Goal: Register for event/course

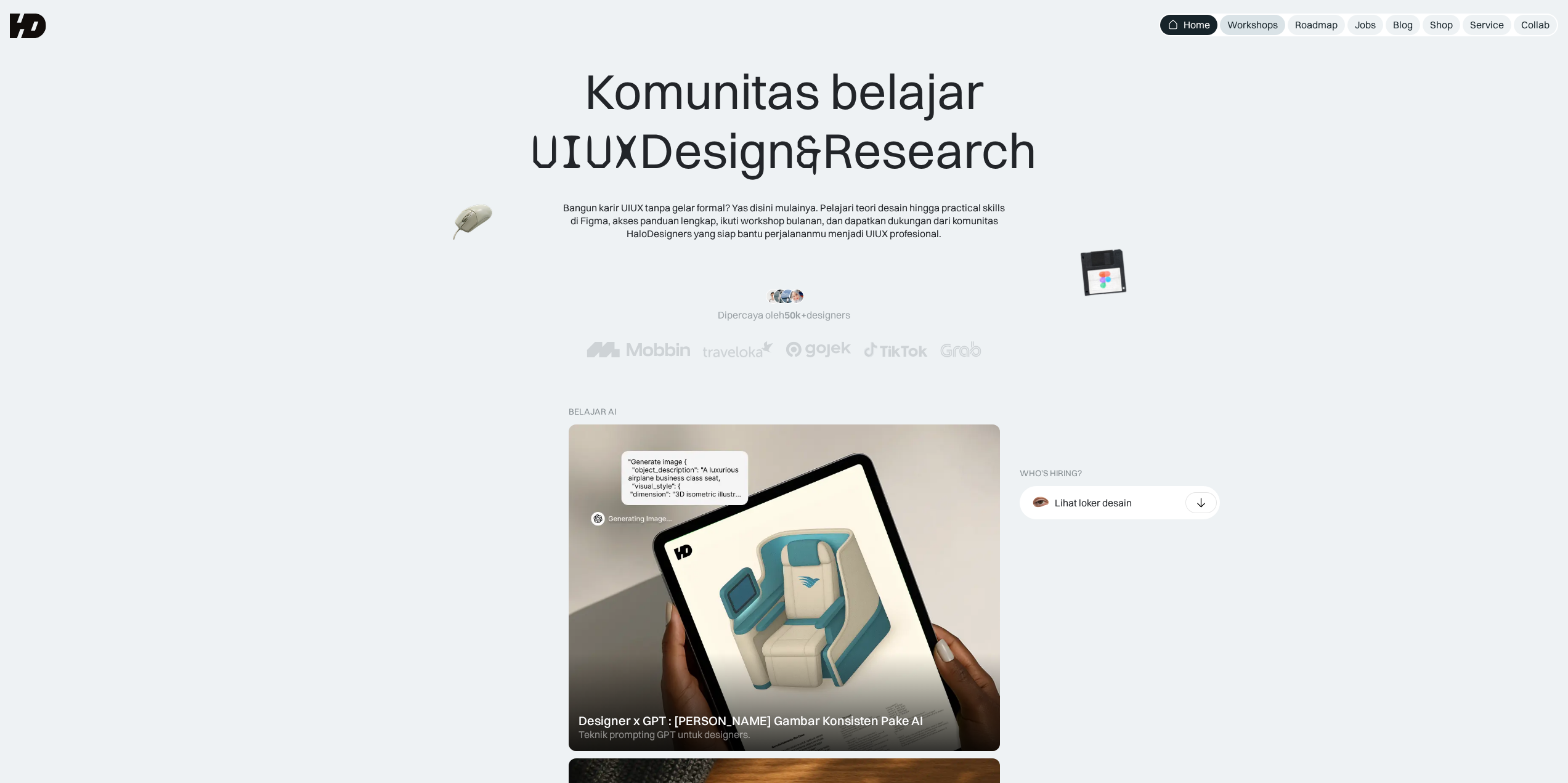
drag, startPoint x: 0, startPoint y: 0, endPoint x: 1238, endPoint y: 27, distance: 1238.3
click at [1238, 27] on div "Workshops" at bounding box center [1252, 25] width 50 height 13
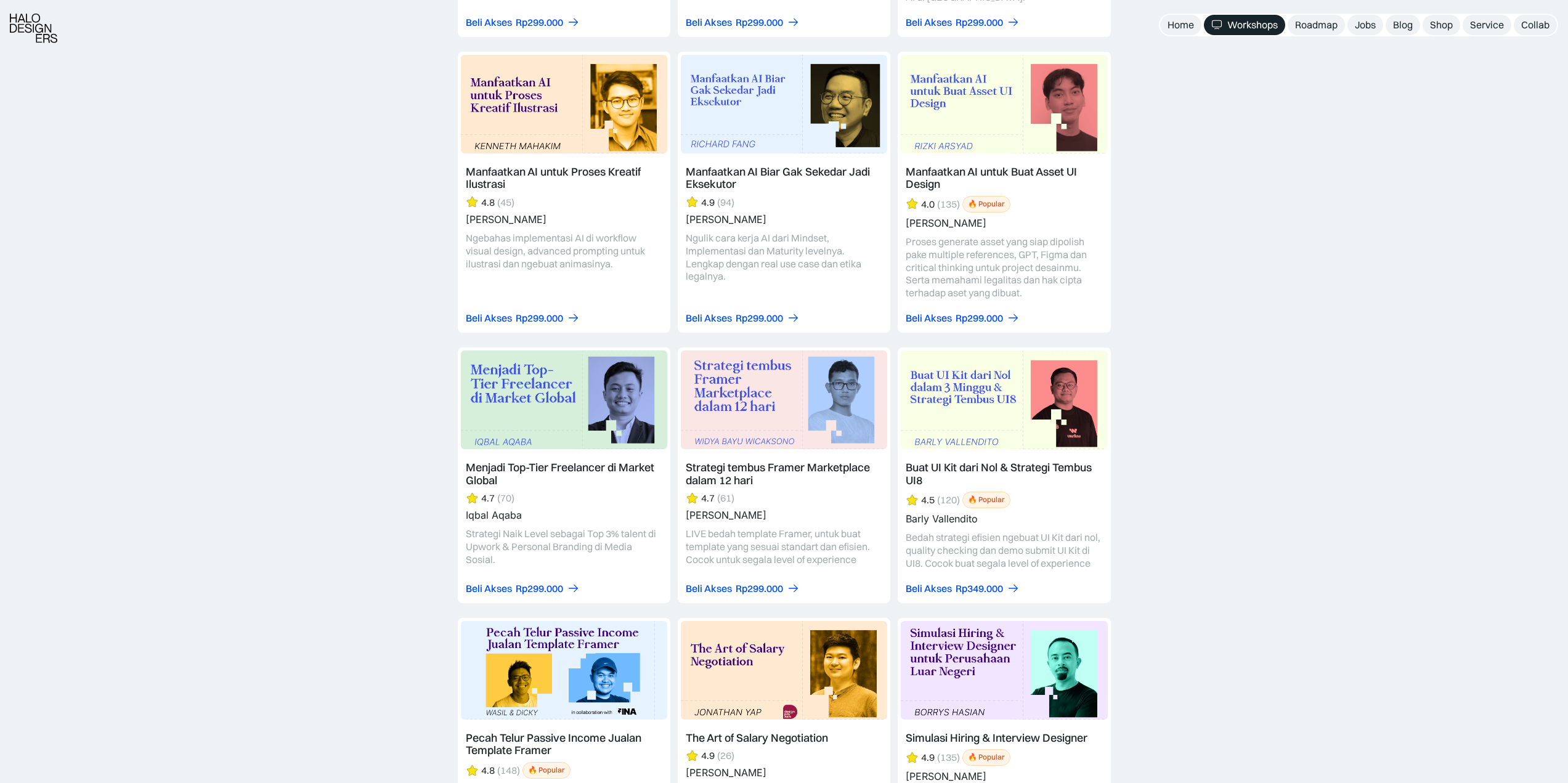
scroll to position [1725, 0]
click at [753, 377] on link at bounding box center [784, 475] width 212 height 256
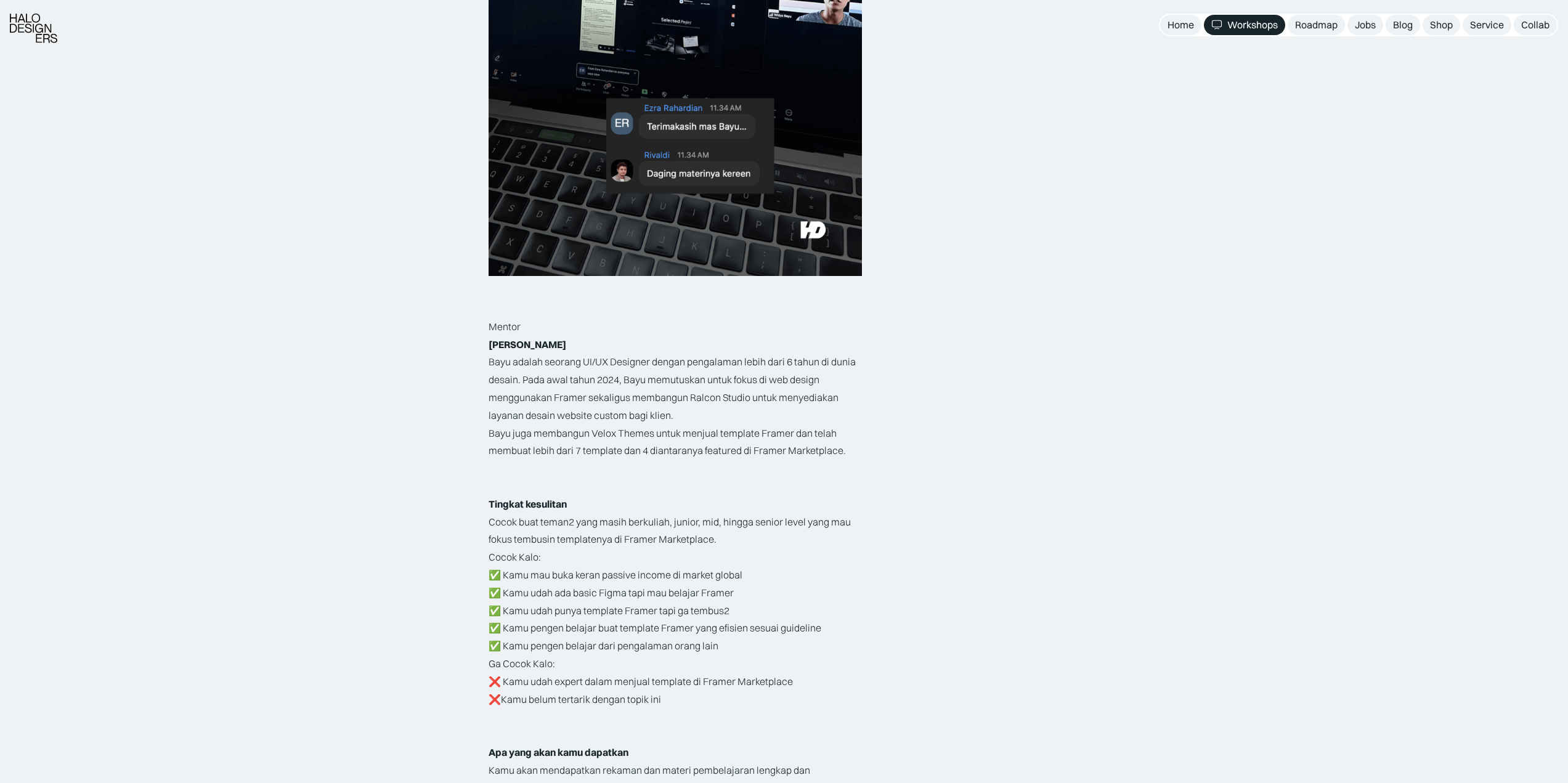
scroll to position [1294, 0]
